Goal: Task Accomplishment & Management: Manage account settings

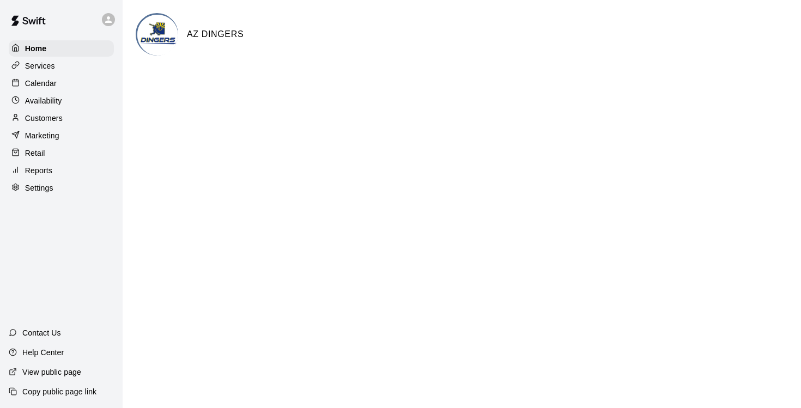
click at [47, 81] on p "Calendar" at bounding box center [41, 83] width 32 height 11
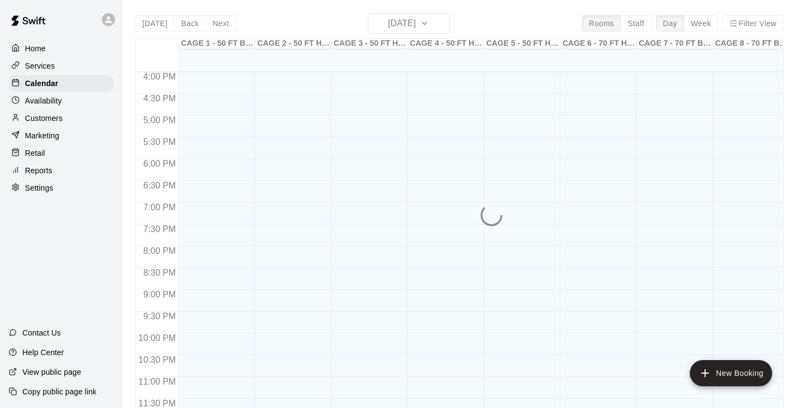
scroll to position [698, 0]
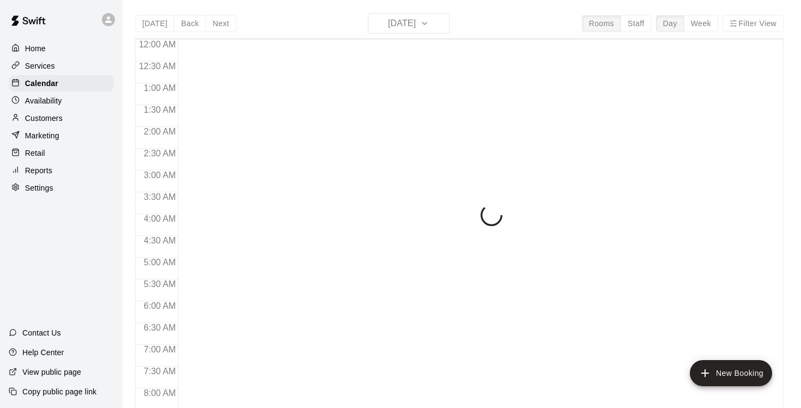
scroll to position [310, 0]
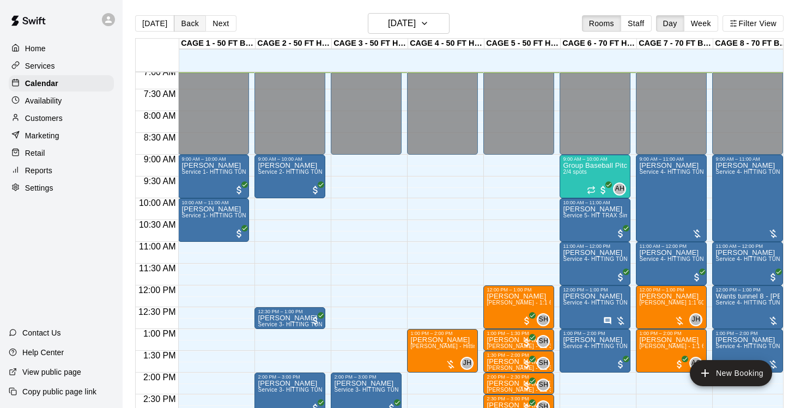
click at [193, 27] on button "Back" at bounding box center [190, 23] width 32 height 16
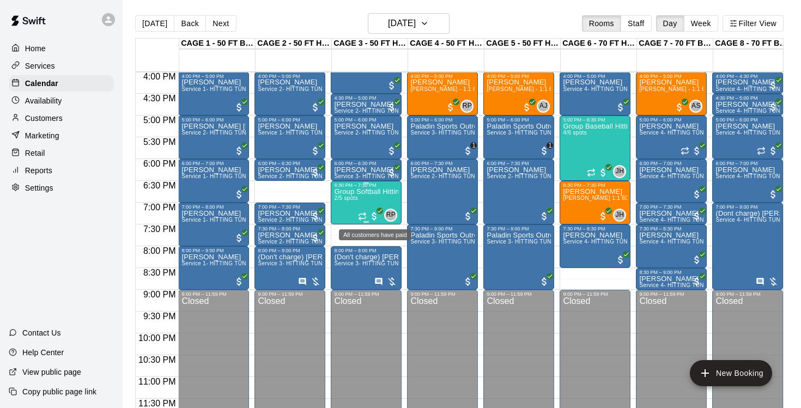
scroll to position [698, 0]
click at [743, 252] on div "(Dont charge) [PERSON_NAME] Service 4- HITTING TUNNEL RENTAL - 70ft Baseball" at bounding box center [747, 414] width 64 height 408
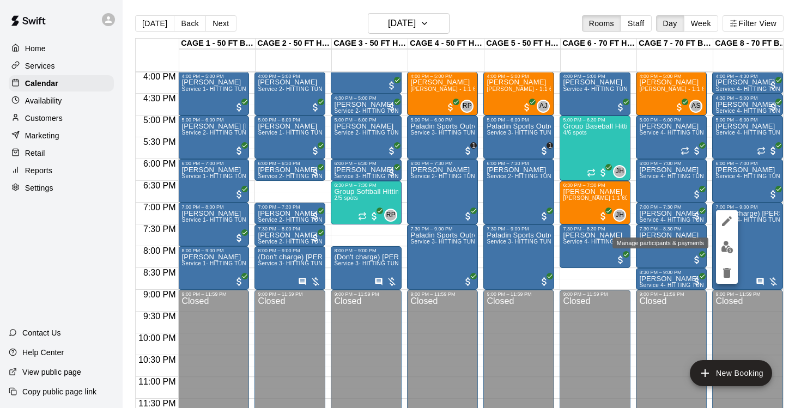
click at [726, 245] on img "edit" at bounding box center [727, 247] width 13 height 13
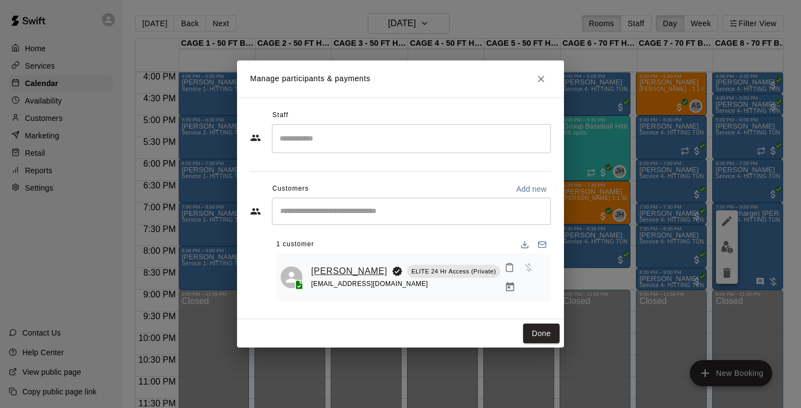
click at [327, 272] on link "[PERSON_NAME]" at bounding box center [349, 271] width 76 height 14
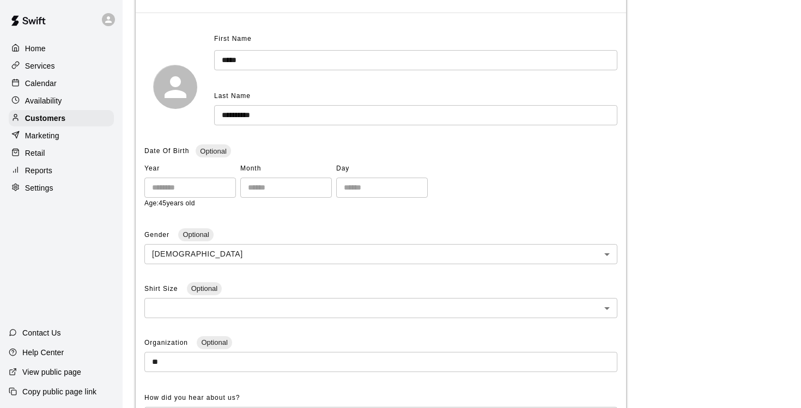
scroll to position [42, 0]
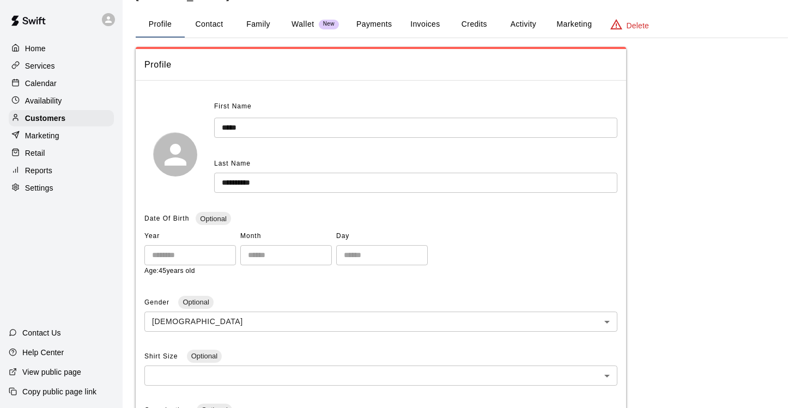
click at [379, 26] on button "Payments" at bounding box center [374, 24] width 53 height 26
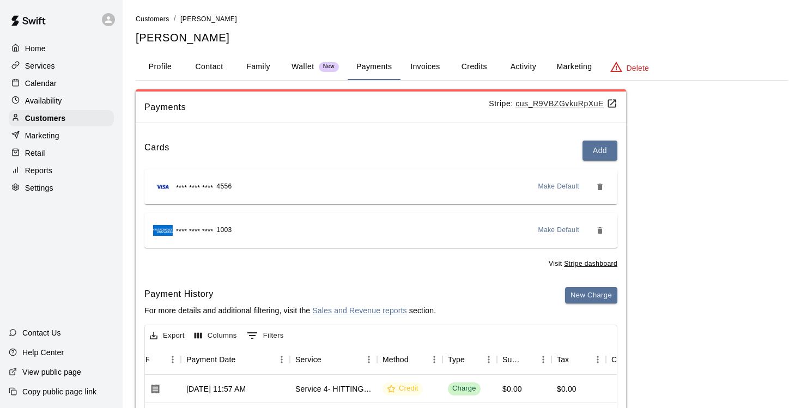
scroll to position [0, 0]
click at [517, 64] on button "Activity" at bounding box center [522, 67] width 49 height 26
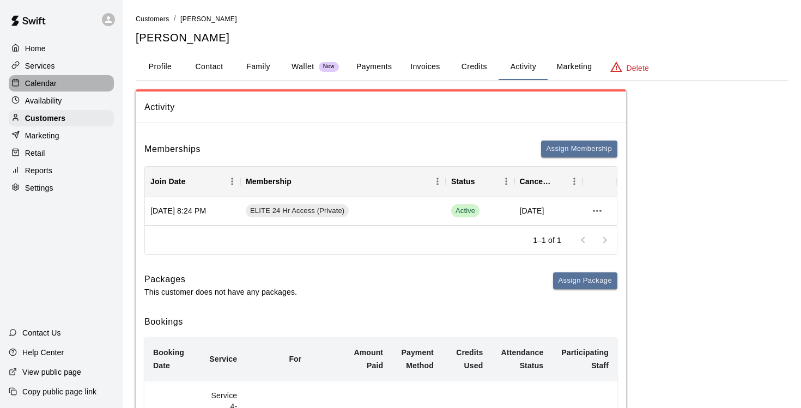
click at [48, 84] on p "Calendar" at bounding box center [41, 83] width 32 height 11
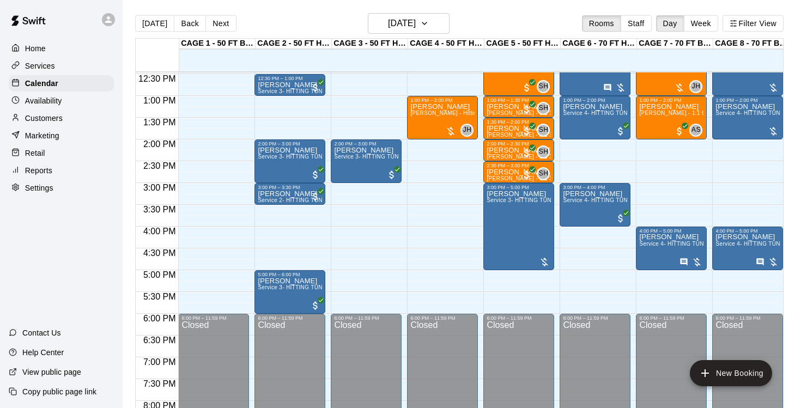
scroll to position [546, 0]
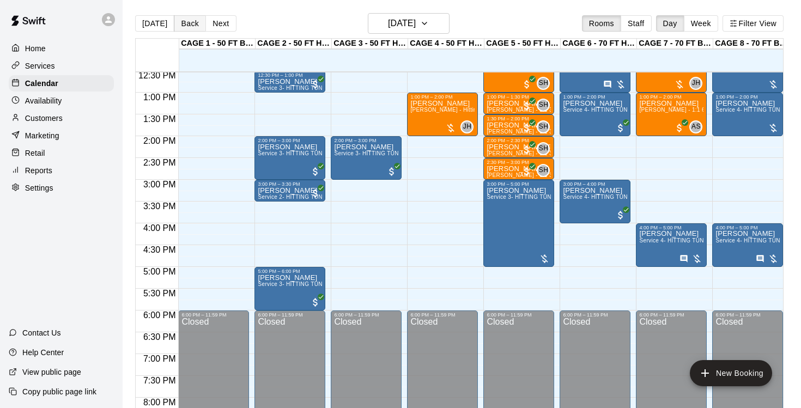
click at [185, 24] on button "Back" at bounding box center [190, 23] width 32 height 16
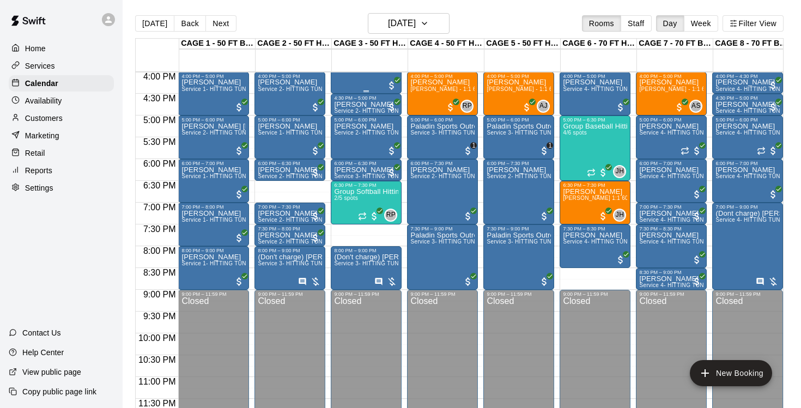
scroll to position [698, 0]
click at [343, 287] on img "edit" at bounding box center [345, 290] width 13 height 13
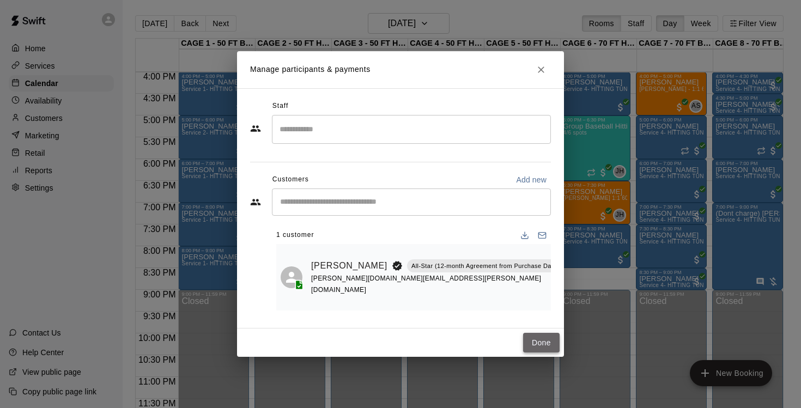
click at [533, 340] on button "Done" at bounding box center [541, 343] width 36 height 20
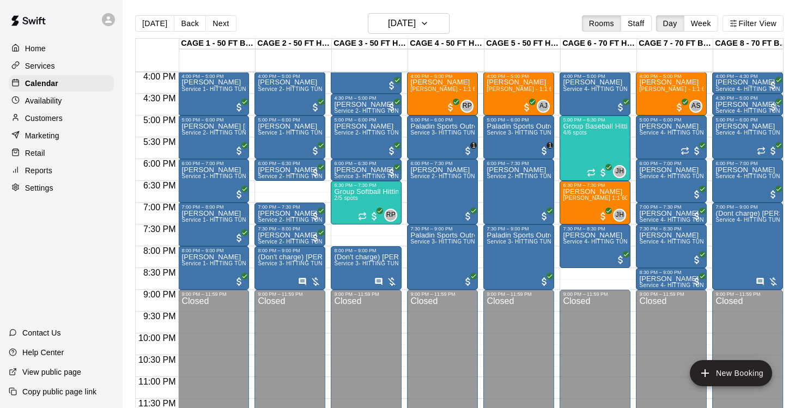
click at [55, 115] on p "Customers" at bounding box center [44, 118] width 38 height 11
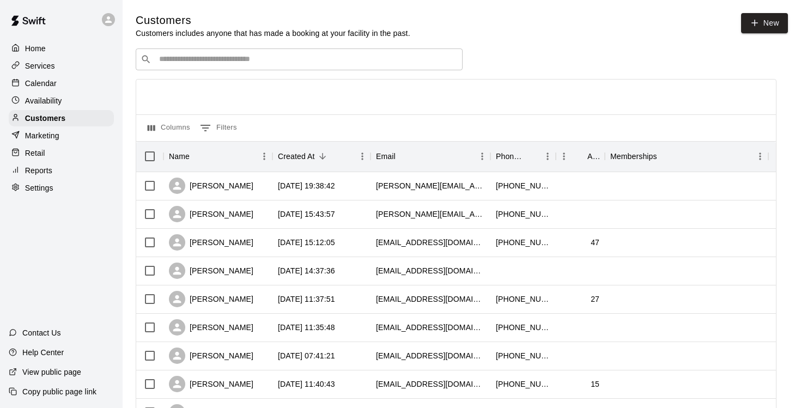
click at [240, 57] on input "Search customers by name or email" at bounding box center [307, 59] width 302 height 11
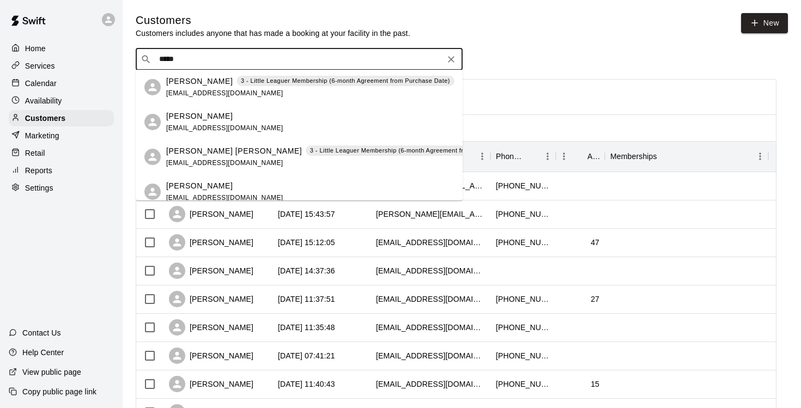
type input "******"
click at [200, 83] on p "[PERSON_NAME]" at bounding box center [199, 81] width 66 height 11
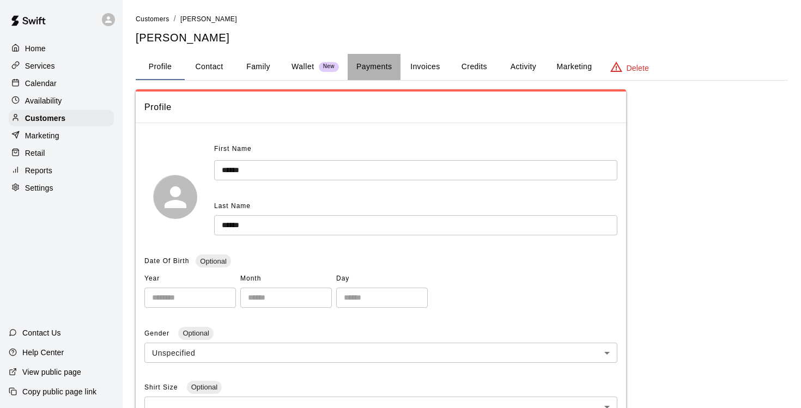
click at [385, 67] on button "Payments" at bounding box center [374, 67] width 53 height 26
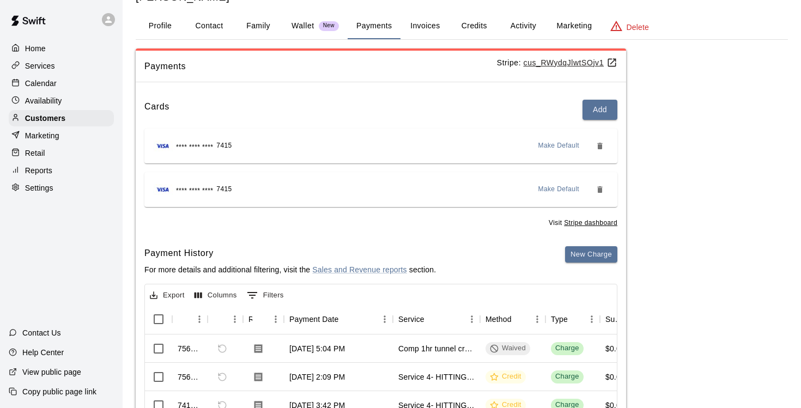
scroll to position [40, 0]
click at [550, 65] on u "cus_RWydqJlwtSOjv1" at bounding box center [570, 63] width 94 height 9
